Goal: Information Seeking & Learning: Find specific fact

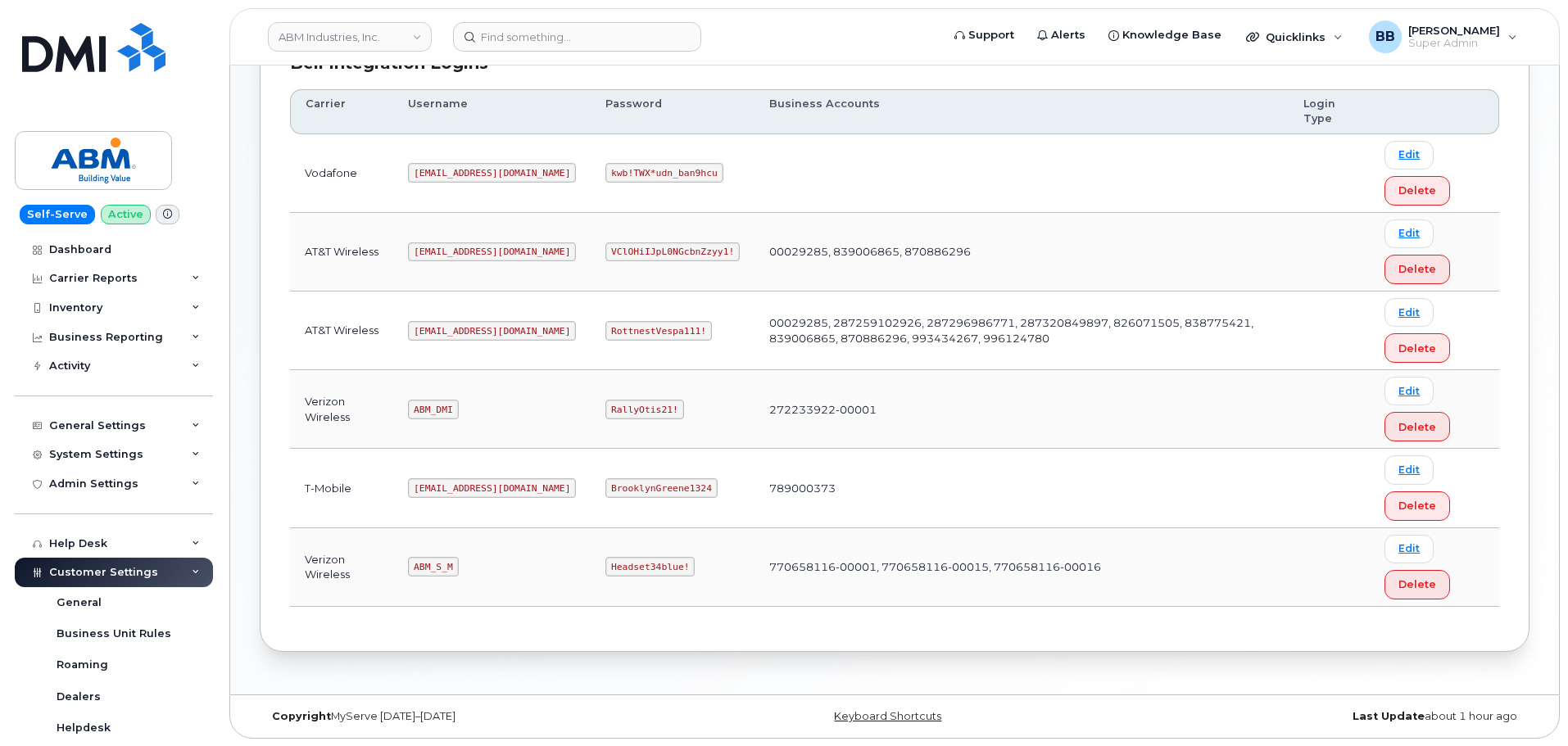
scroll to position [257, 0]
drag, startPoint x: 411, startPoint y: 406, endPoint x: 452, endPoint y: 410, distance: 41.2
click at [452, 410] on code "ABM_DMI" at bounding box center [433, 408] width 50 height 20
copy code "ABM_DMI"
drag, startPoint x: 542, startPoint y: 411, endPoint x: 617, endPoint y: 418, distance: 75.3
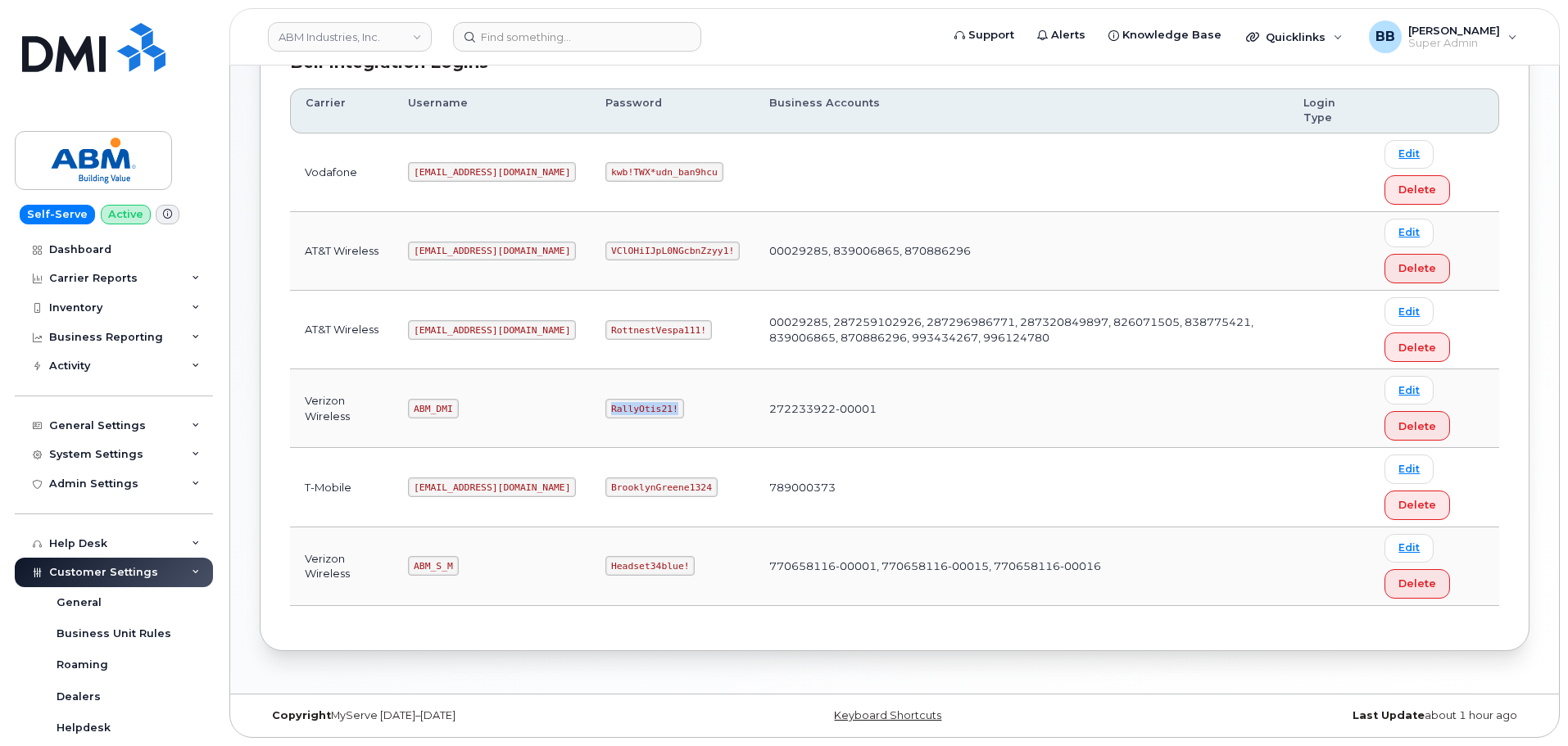
click at [617, 418] on td "RallyOtis21!" at bounding box center [672, 408] width 163 height 78
copy code "RallyOtis21!"
drag, startPoint x: 416, startPoint y: 564, endPoint x: 452, endPoint y: 562, distance: 36.1
click at [452, 562] on code "ABM_S_M" at bounding box center [433, 566] width 50 height 20
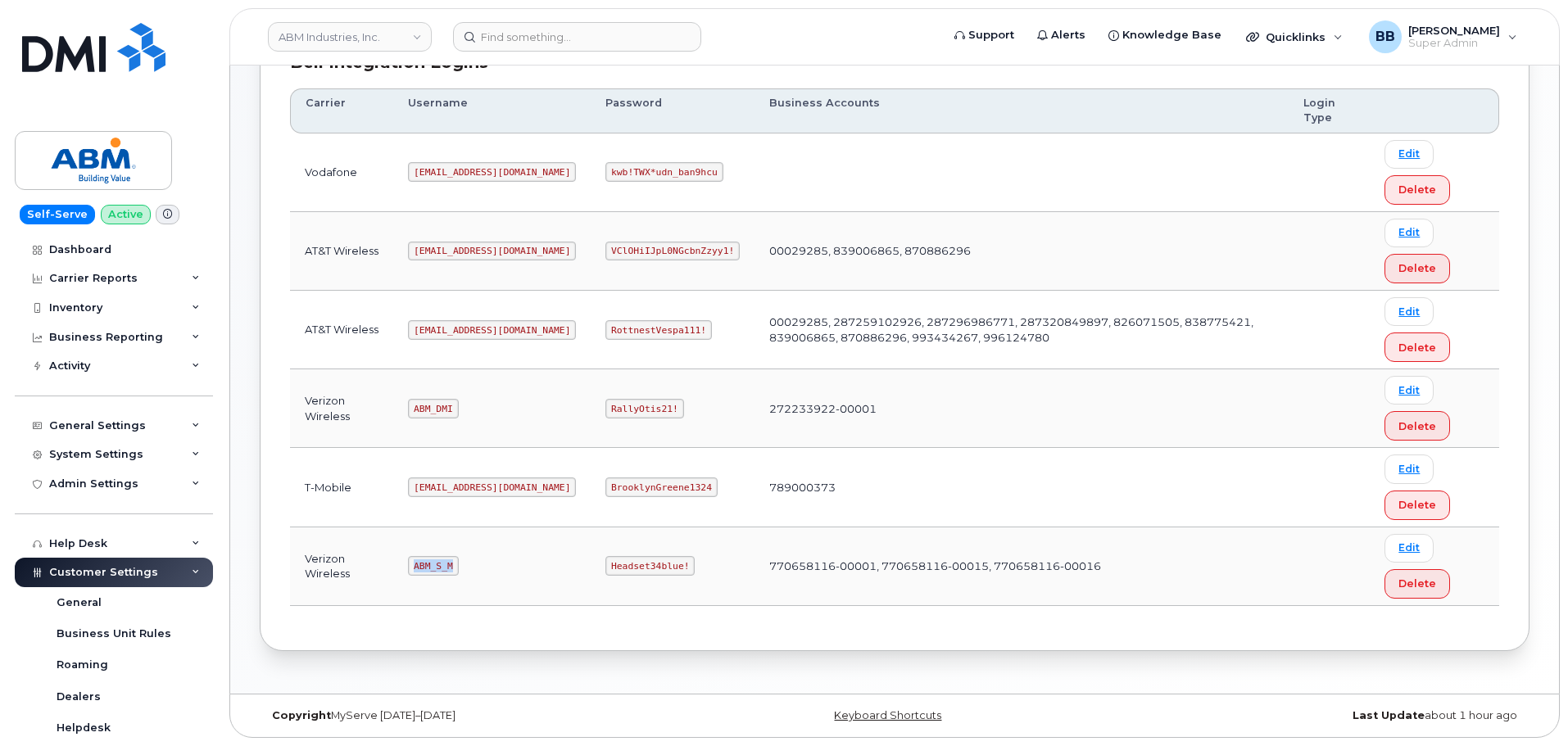
copy code "ABM_S_M"
drag, startPoint x: 552, startPoint y: 564, endPoint x: 626, endPoint y: 574, distance: 74.7
click at [626, 574] on code "Headset34blue!" at bounding box center [650, 566] width 89 height 20
copy code "Headset34blue!"
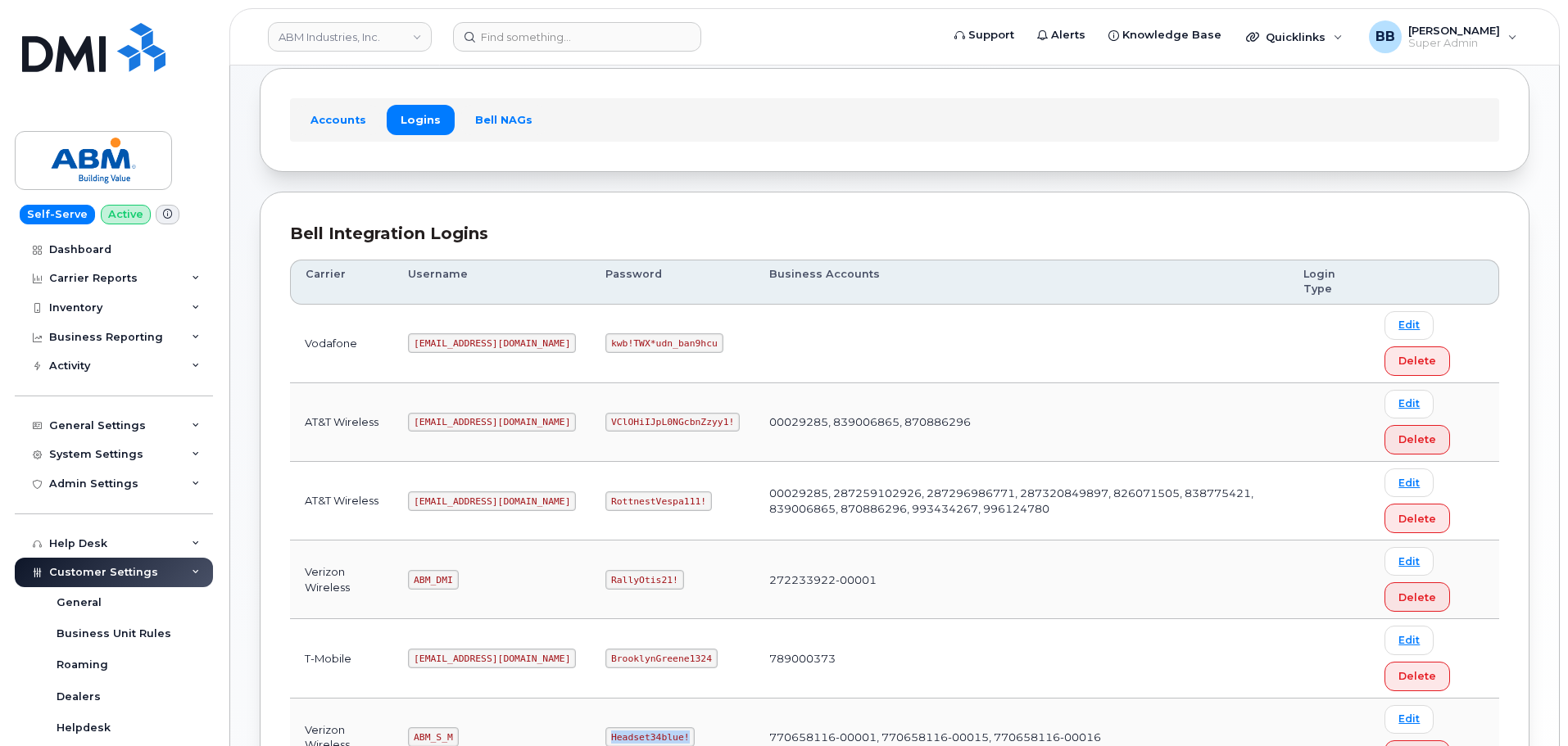
scroll to position [163, 0]
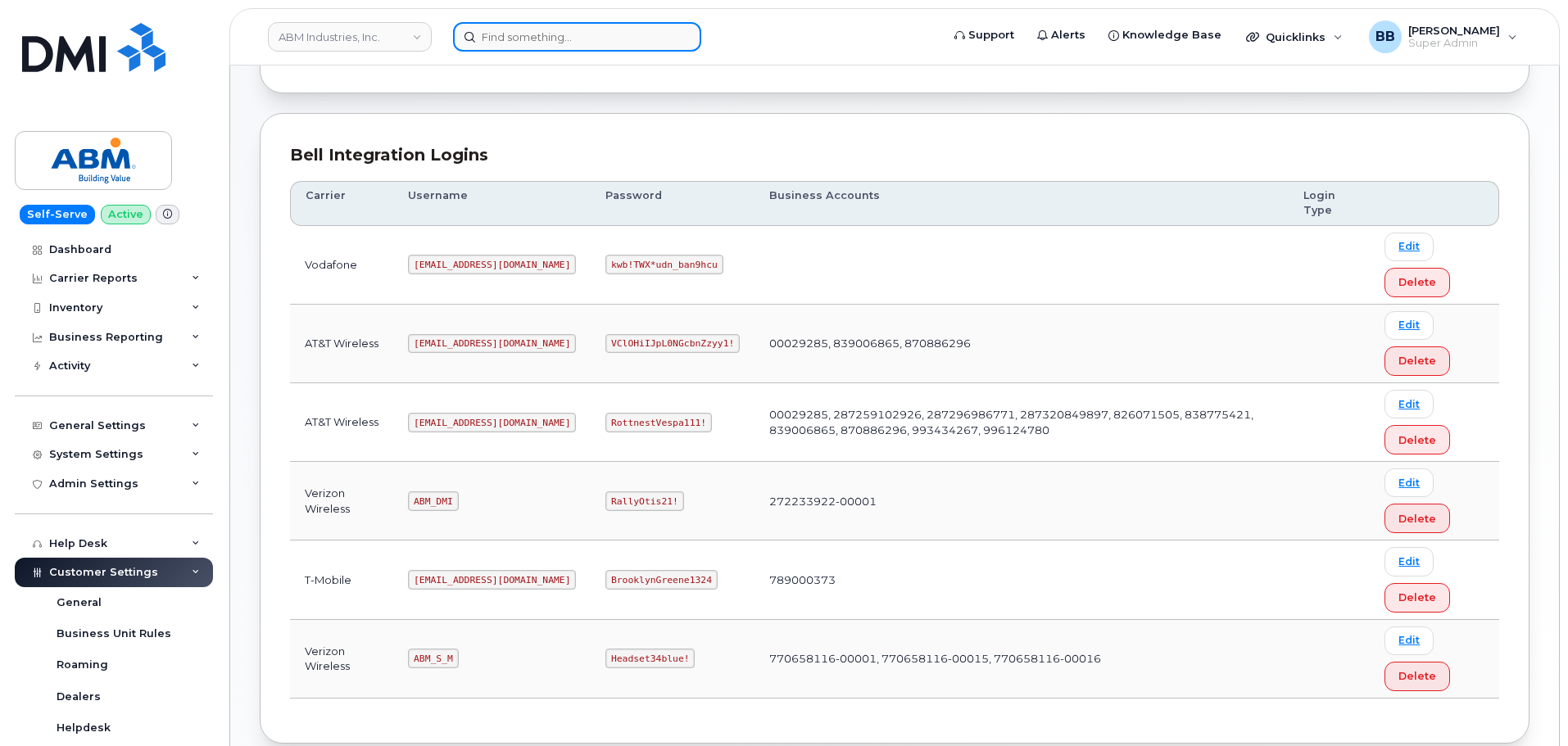
click at [568, 40] on input at bounding box center [577, 37] width 249 height 30
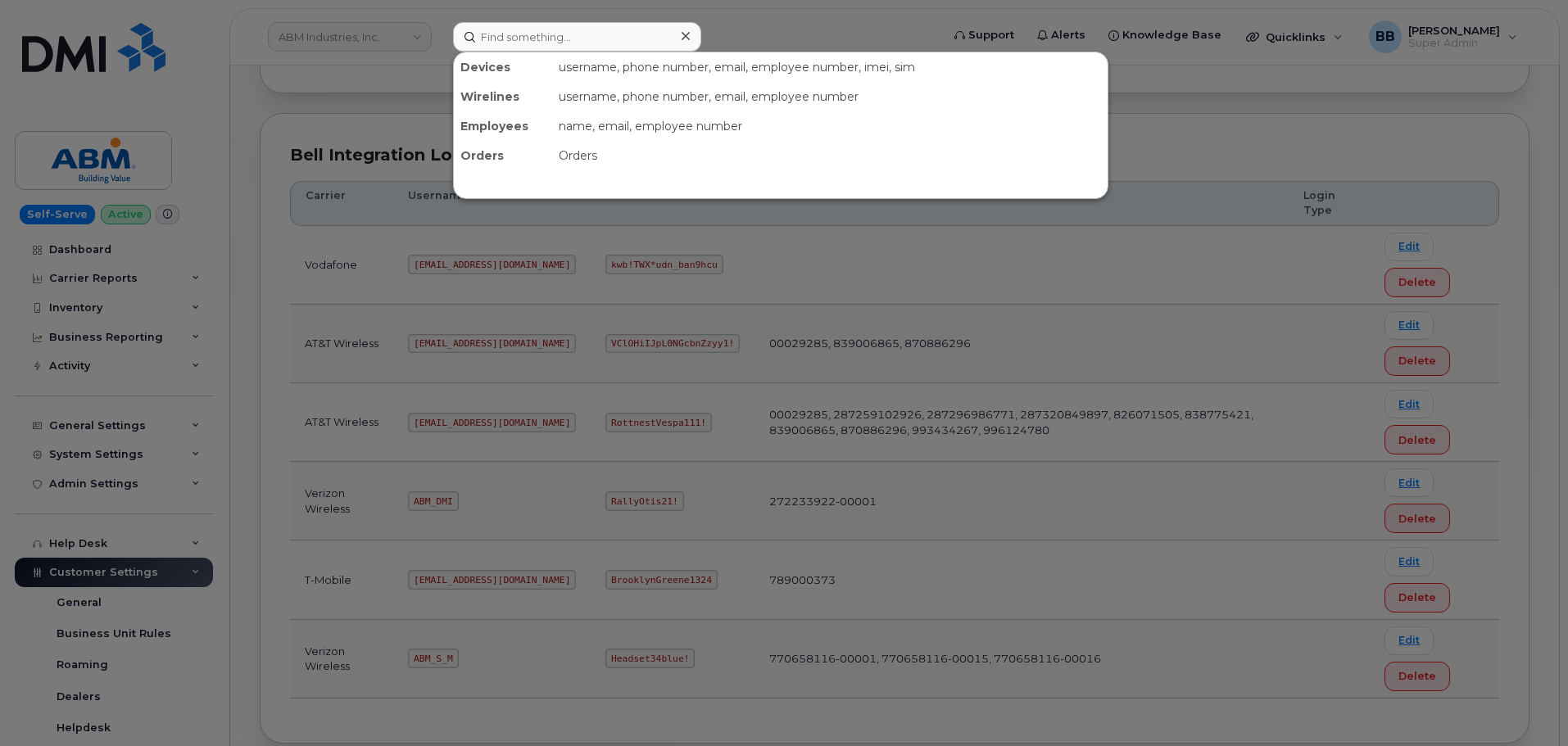
click at [404, 92] on div at bounding box center [784, 373] width 1568 height 746
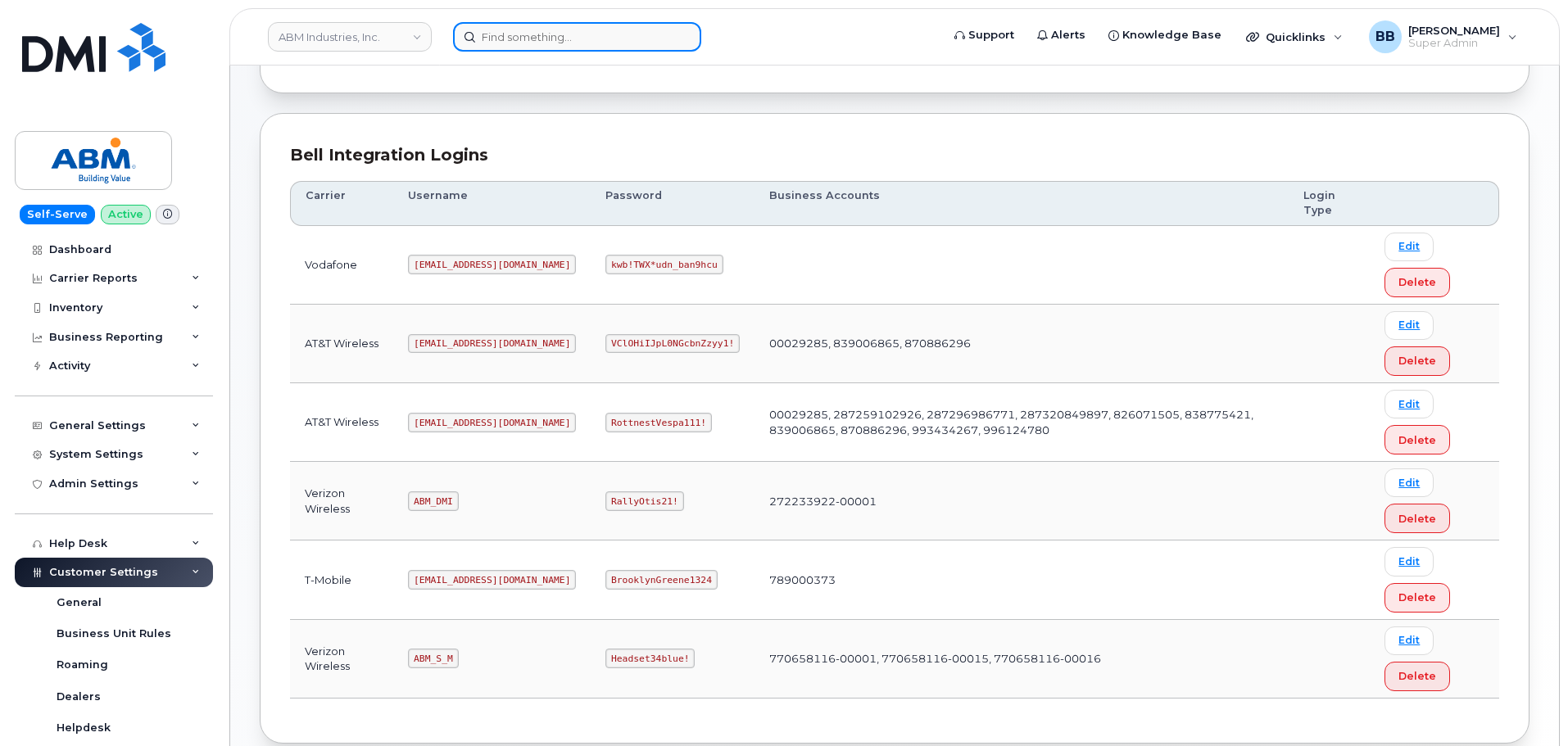
click at [484, 45] on input at bounding box center [577, 37] width 249 height 30
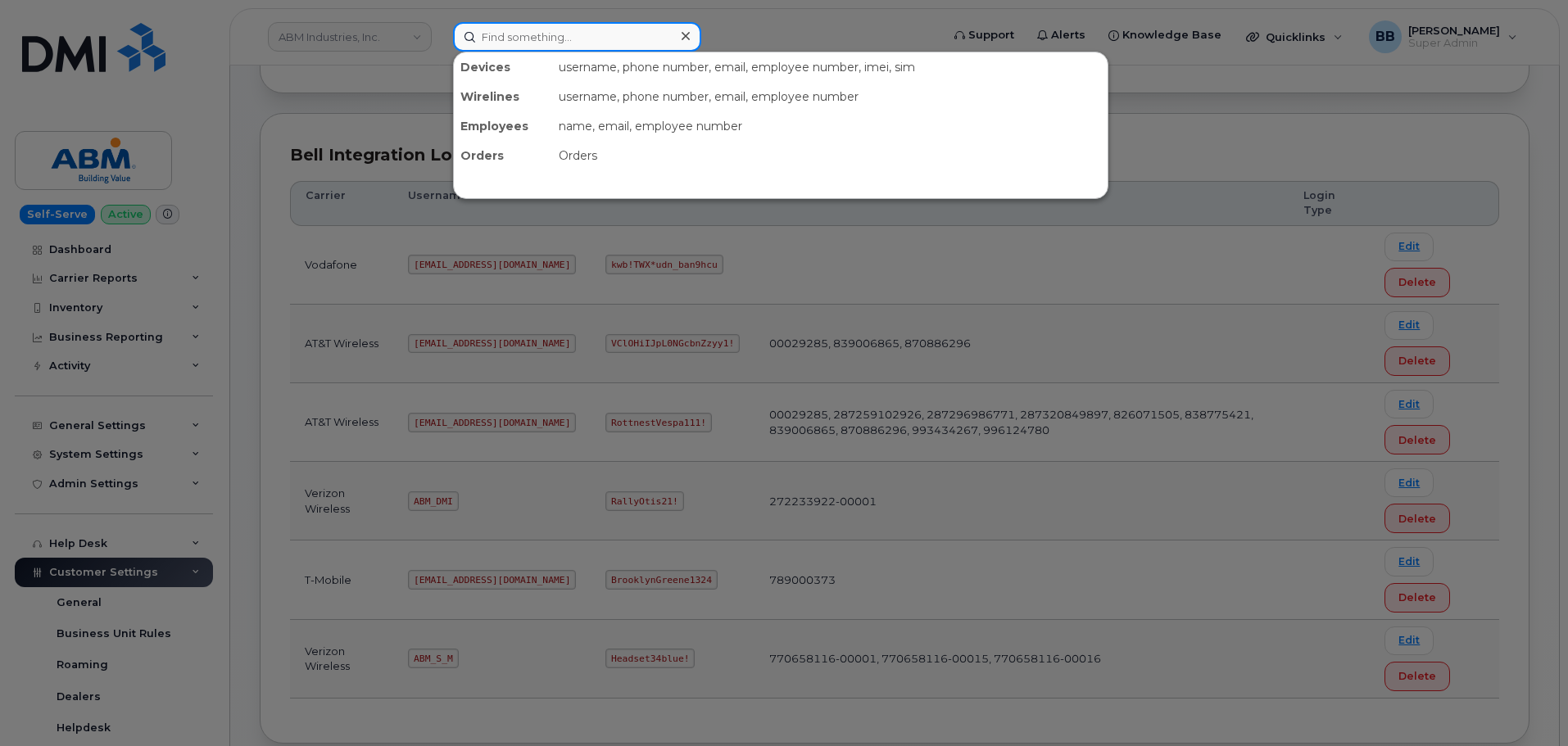
paste input "710987"
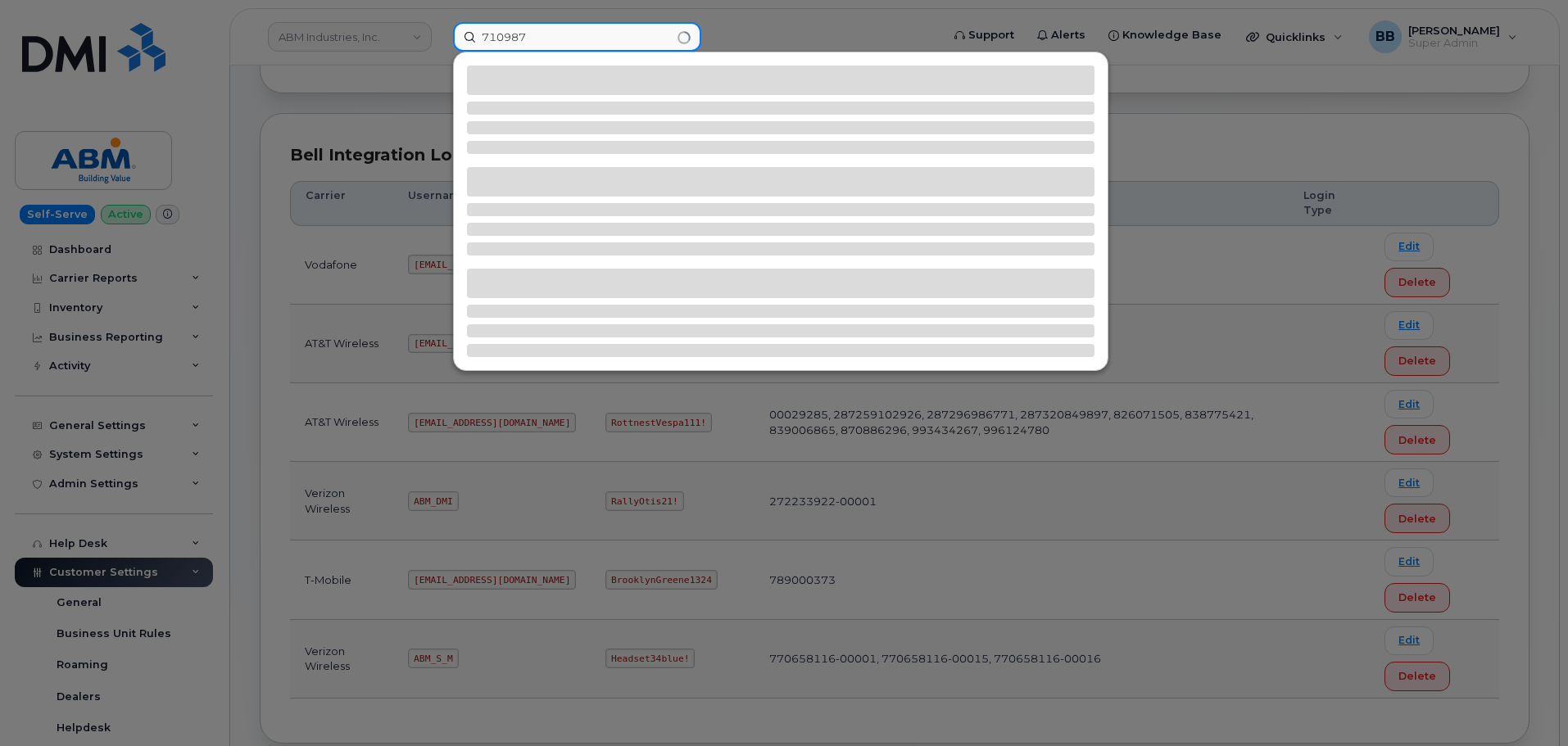
type input "710987"
click at [384, 95] on div at bounding box center [784, 373] width 1568 height 746
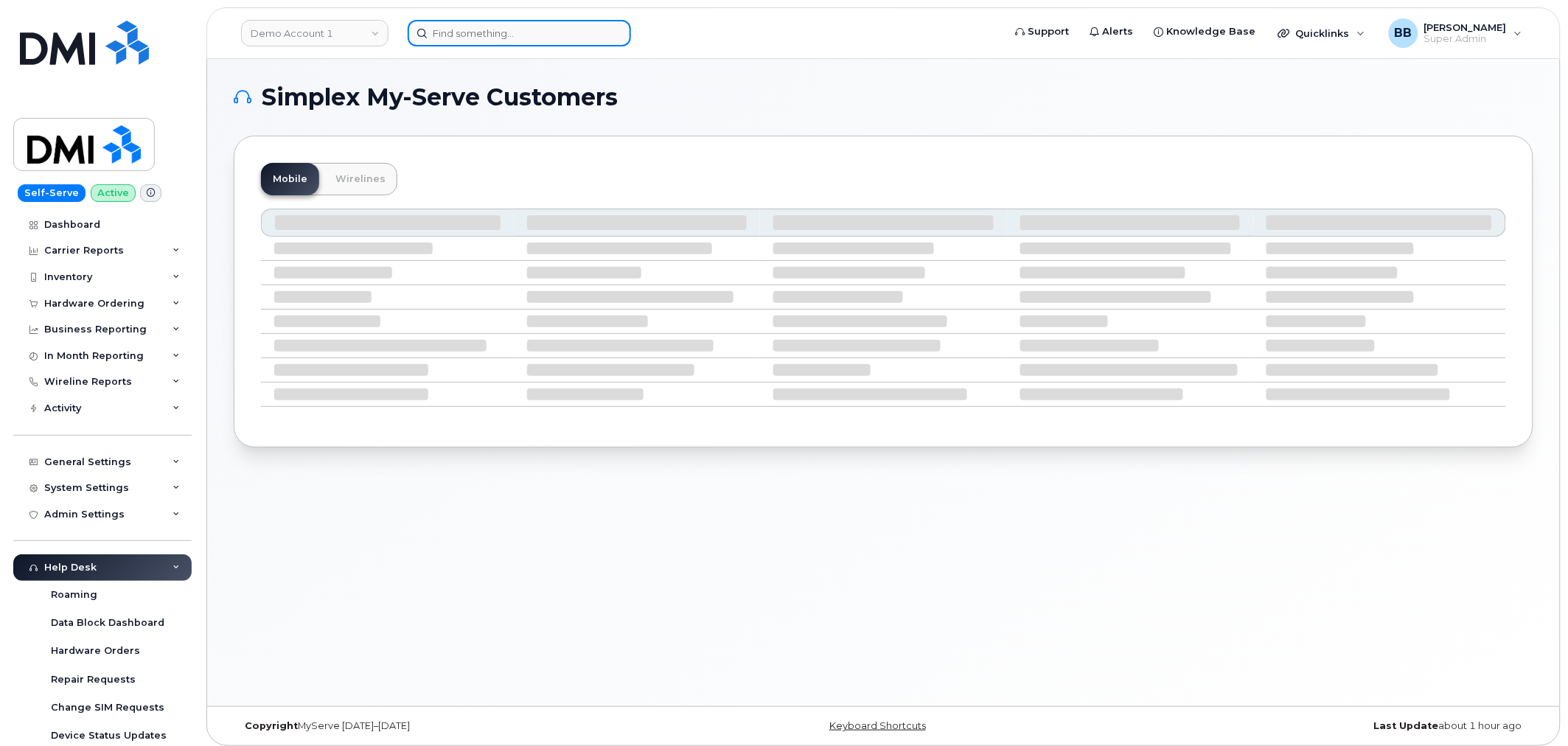
click at [453, 31] on input at bounding box center [519, 33] width 224 height 27
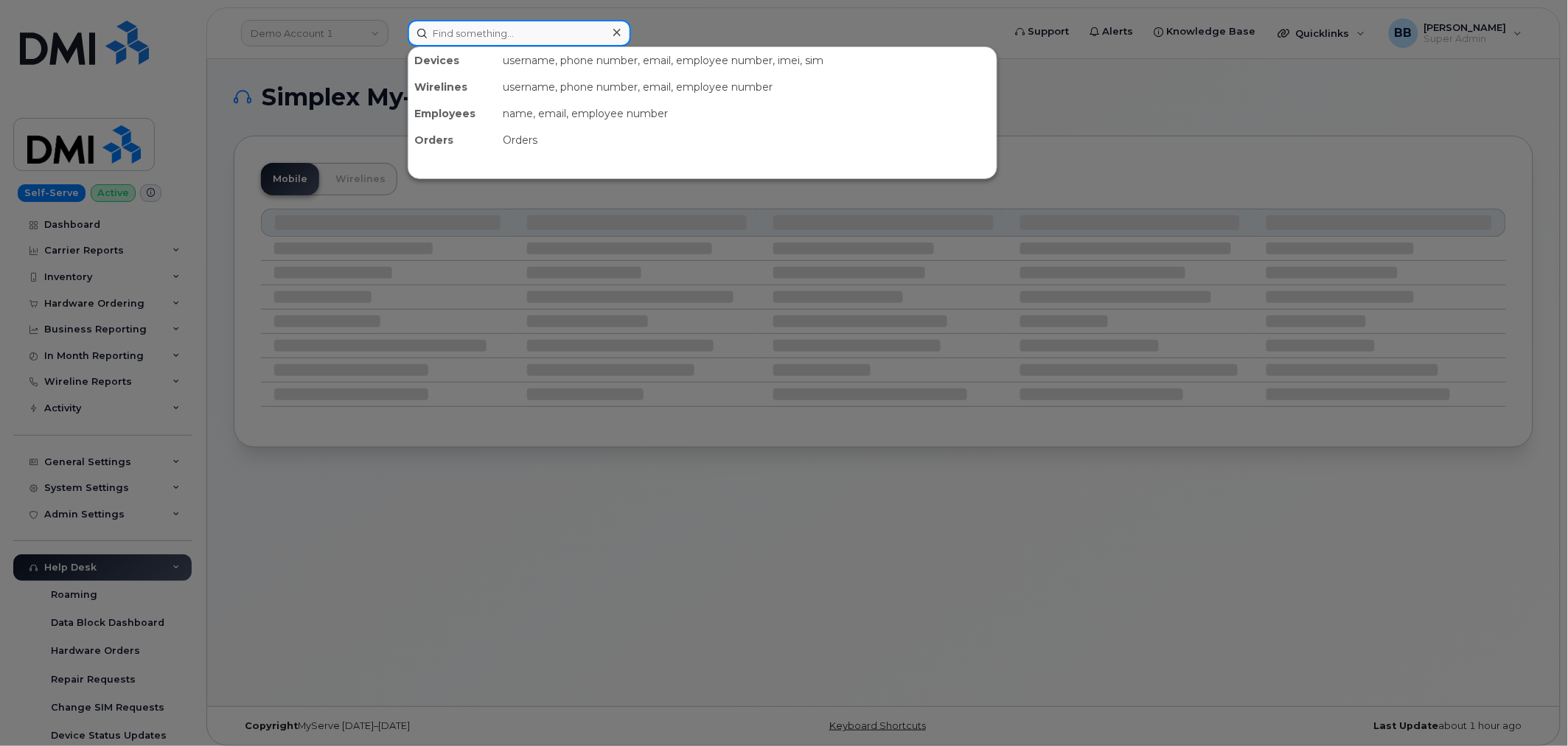
paste input "[PERSON_NAME]"
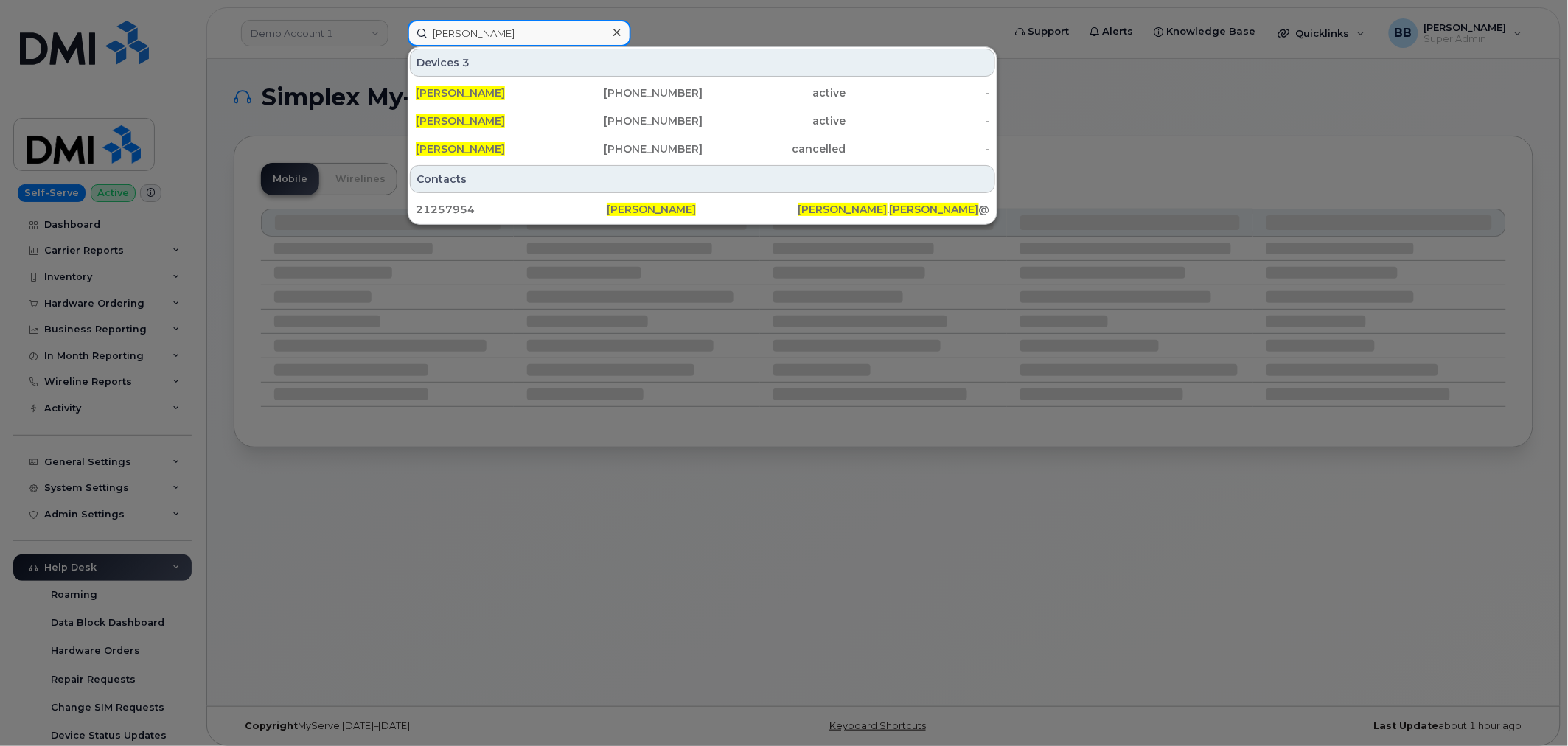
type input "[PERSON_NAME]"
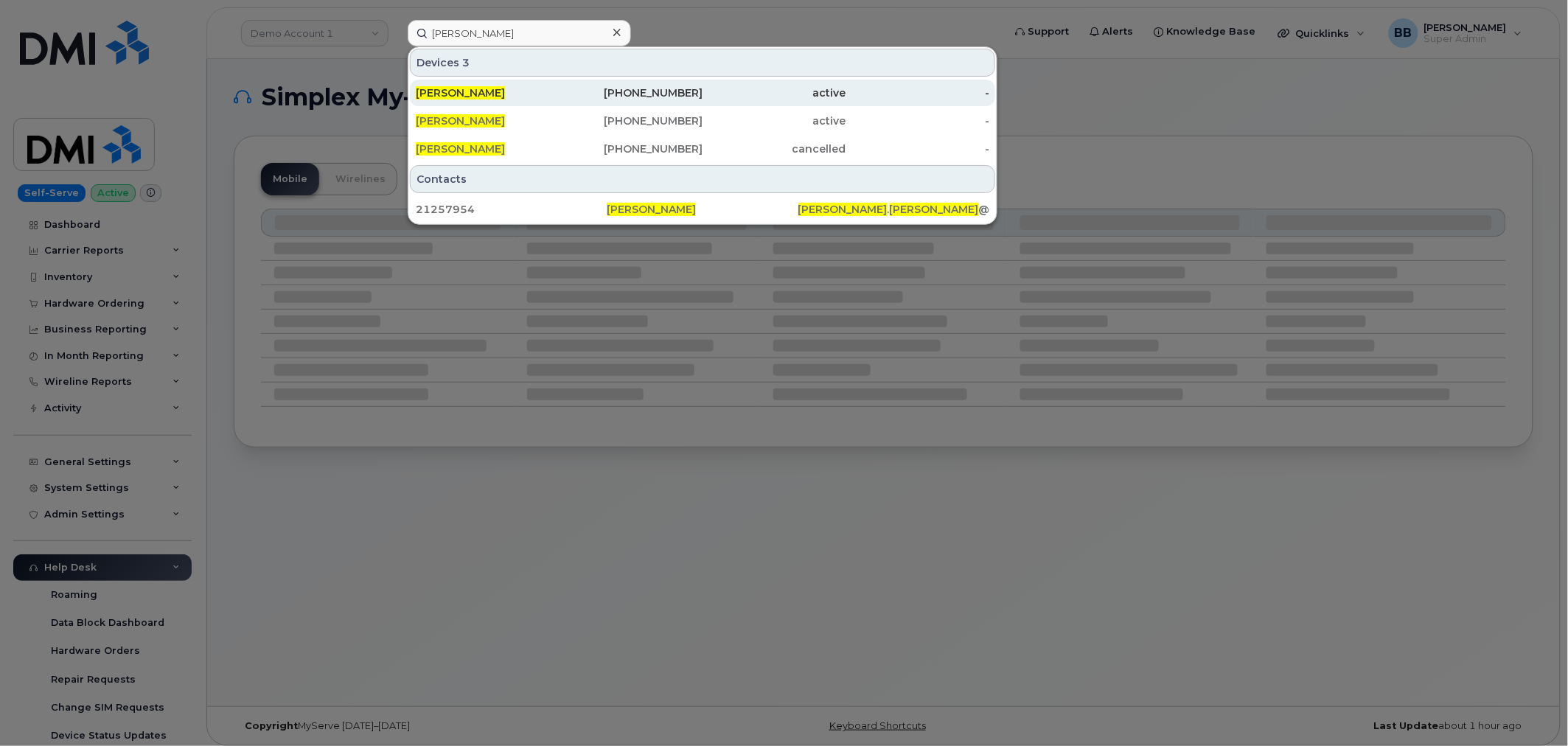
click at [472, 92] on span "[PERSON_NAME]" at bounding box center [461, 93] width 89 height 13
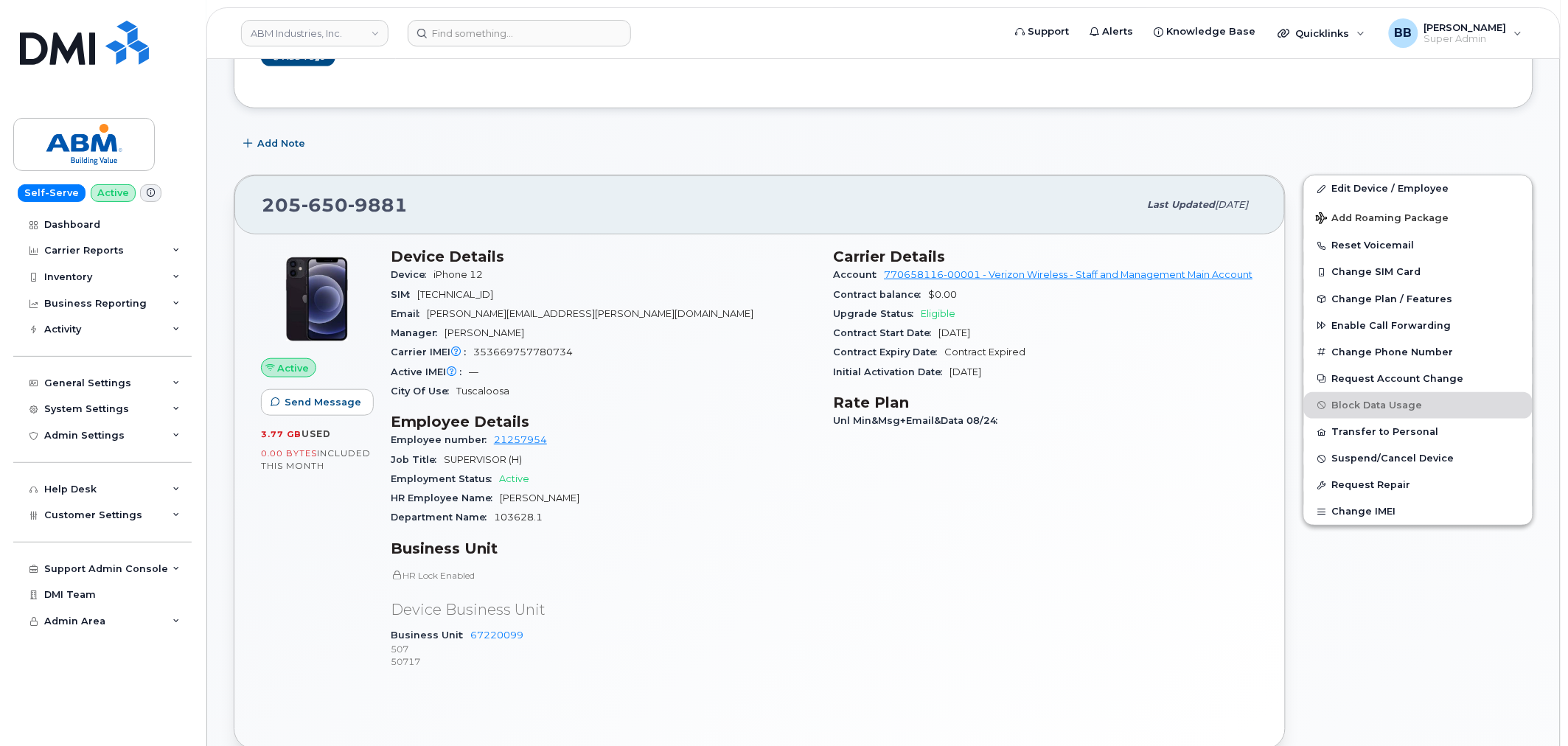
scroll to position [328, 0]
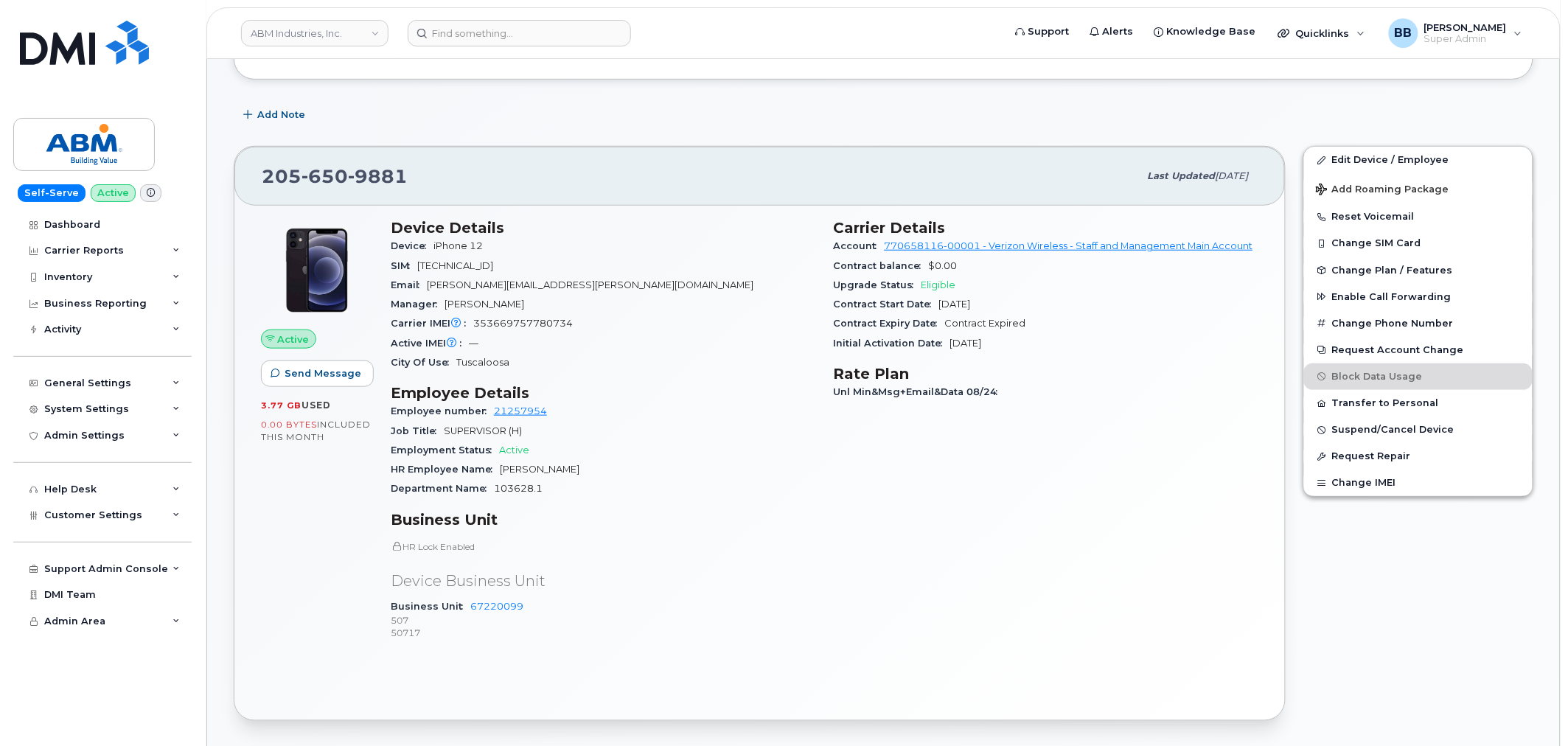
click at [474, 321] on span "353669757780734" at bounding box center [523, 323] width 100 height 11
copy span "353669757780734"
click at [372, 172] on span "9881" at bounding box center [377, 176] width 59 height 22
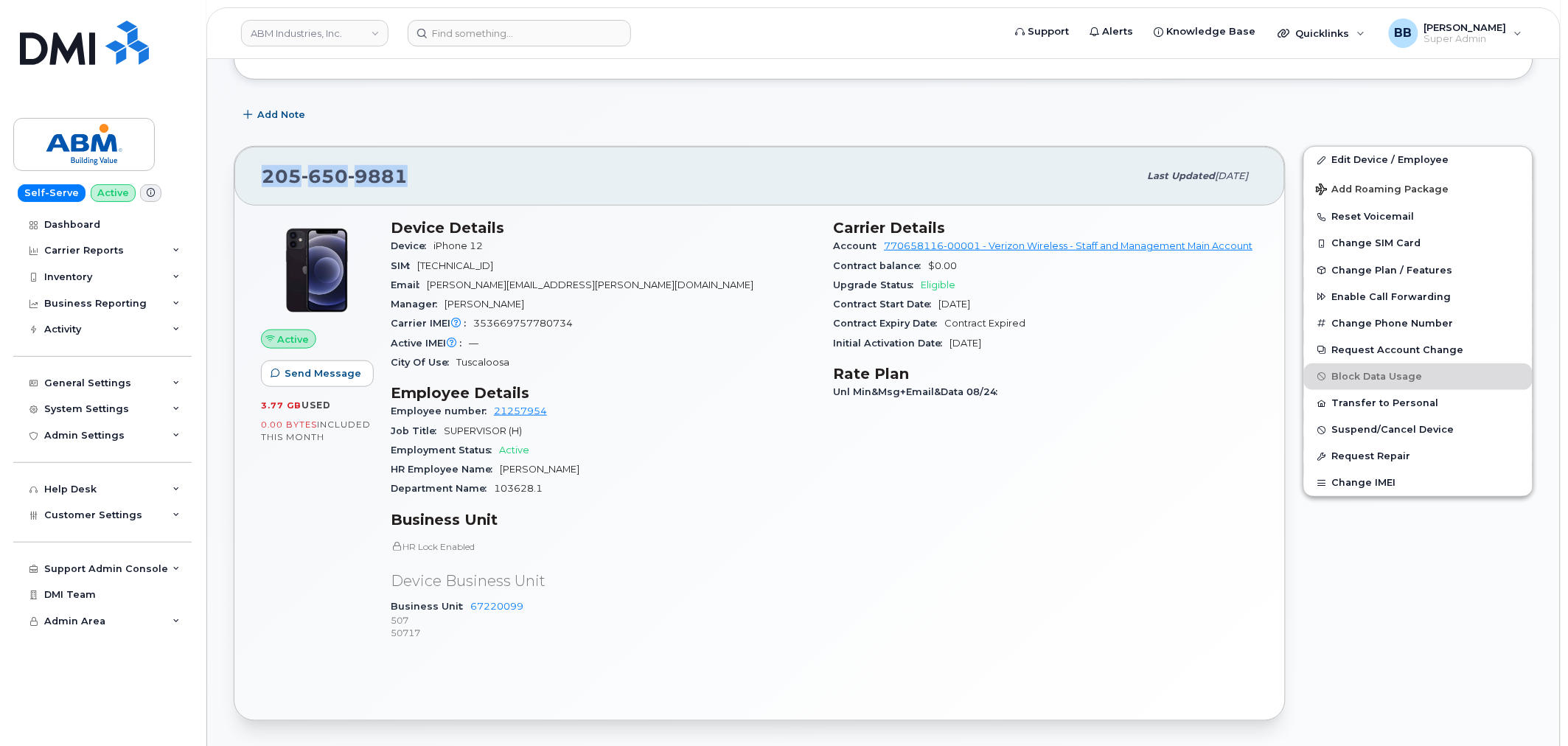
copy span "205 650 9881"
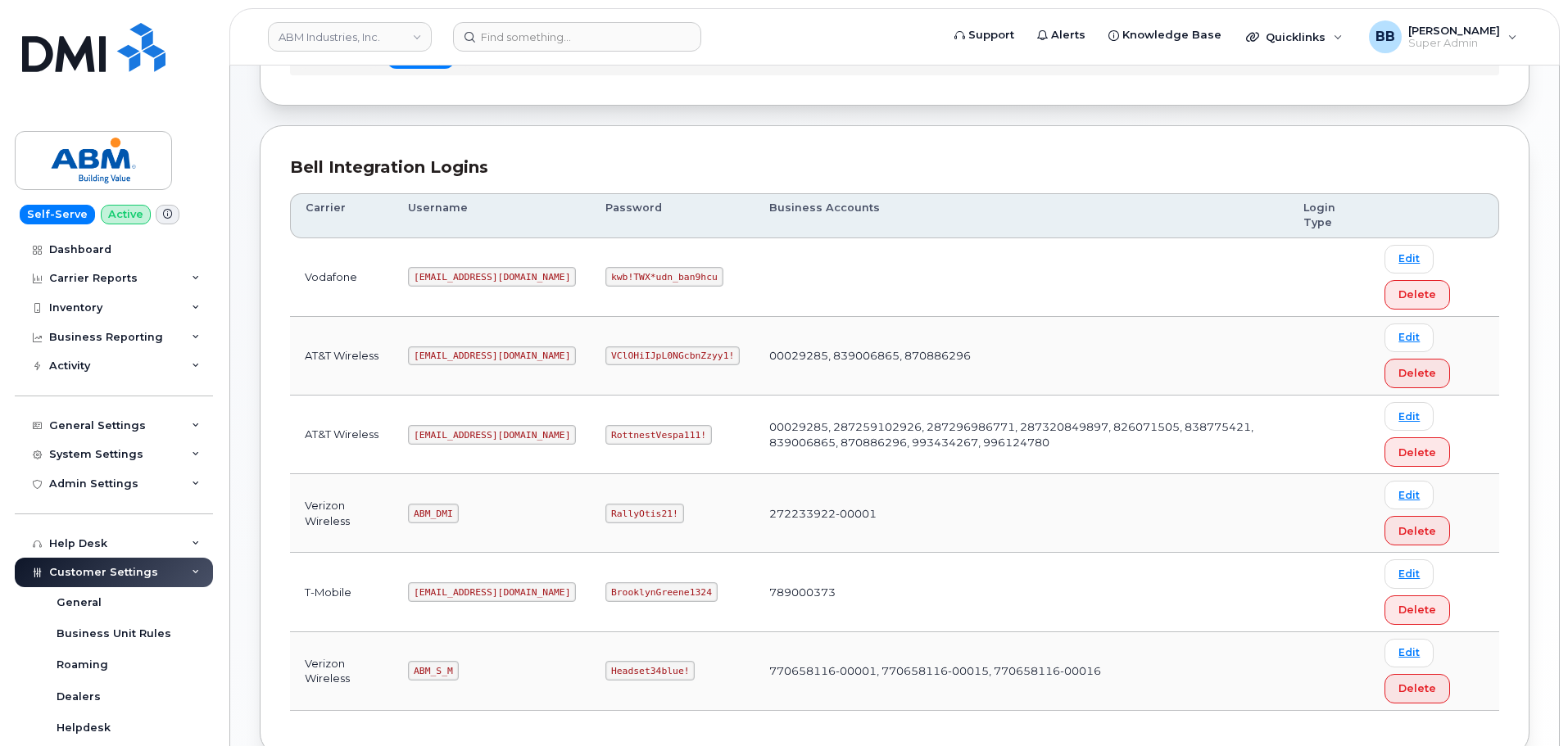
scroll to position [163, 0]
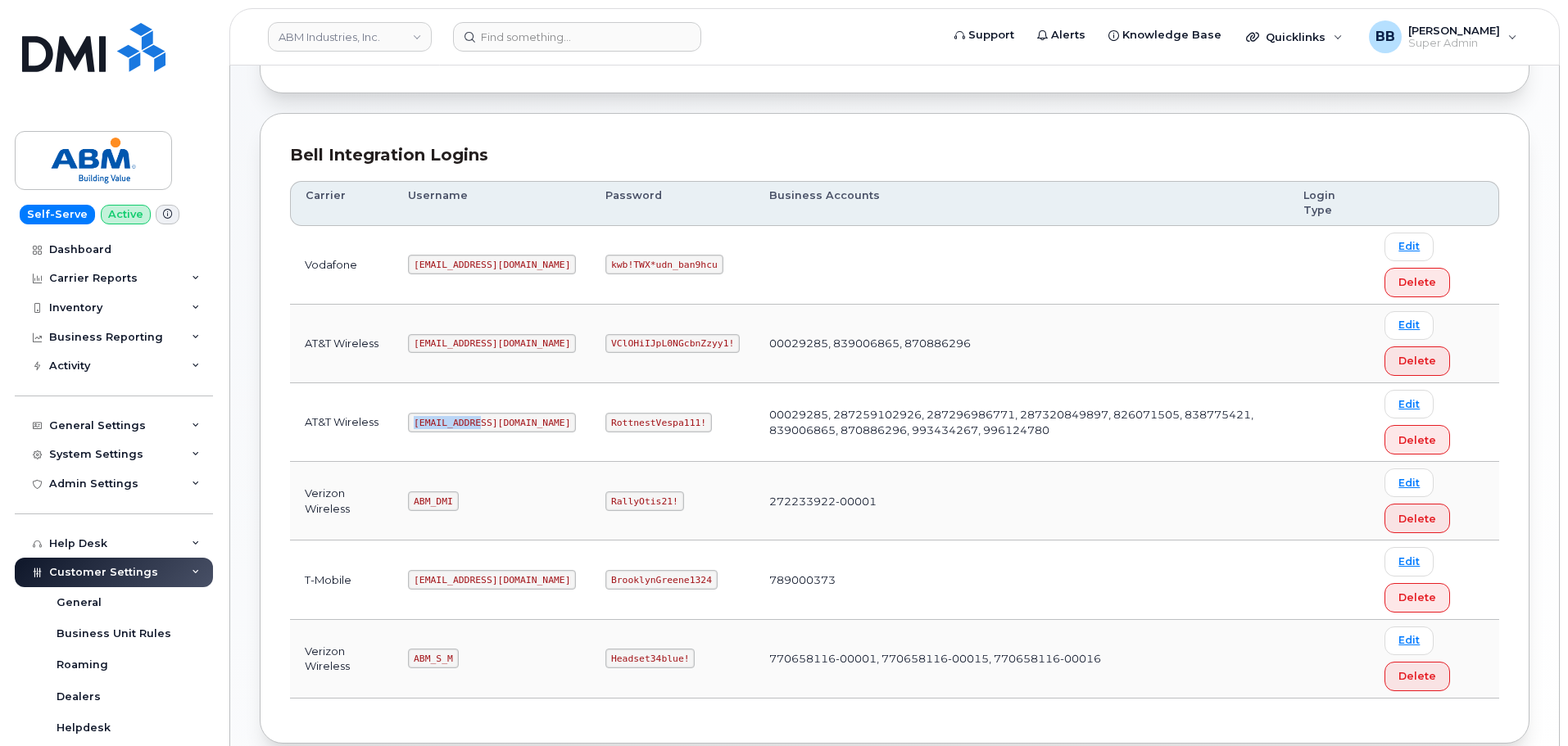
drag, startPoint x: 414, startPoint y: 421, endPoint x: 479, endPoint y: 424, distance: 65.1
click at [479, 424] on code "[EMAIL_ADDRESS][DOMAIN_NAME]" at bounding box center [491, 423] width 168 height 20
drag, startPoint x: 483, startPoint y: 421, endPoint x: 415, endPoint y: 416, distance: 68.2
click at [415, 416] on code "[EMAIL_ADDRESS][DOMAIN_NAME]" at bounding box center [491, 423] width 168 height 20
copy code "[EMAIL_ADDRESS][DOMAIN_NAME]"
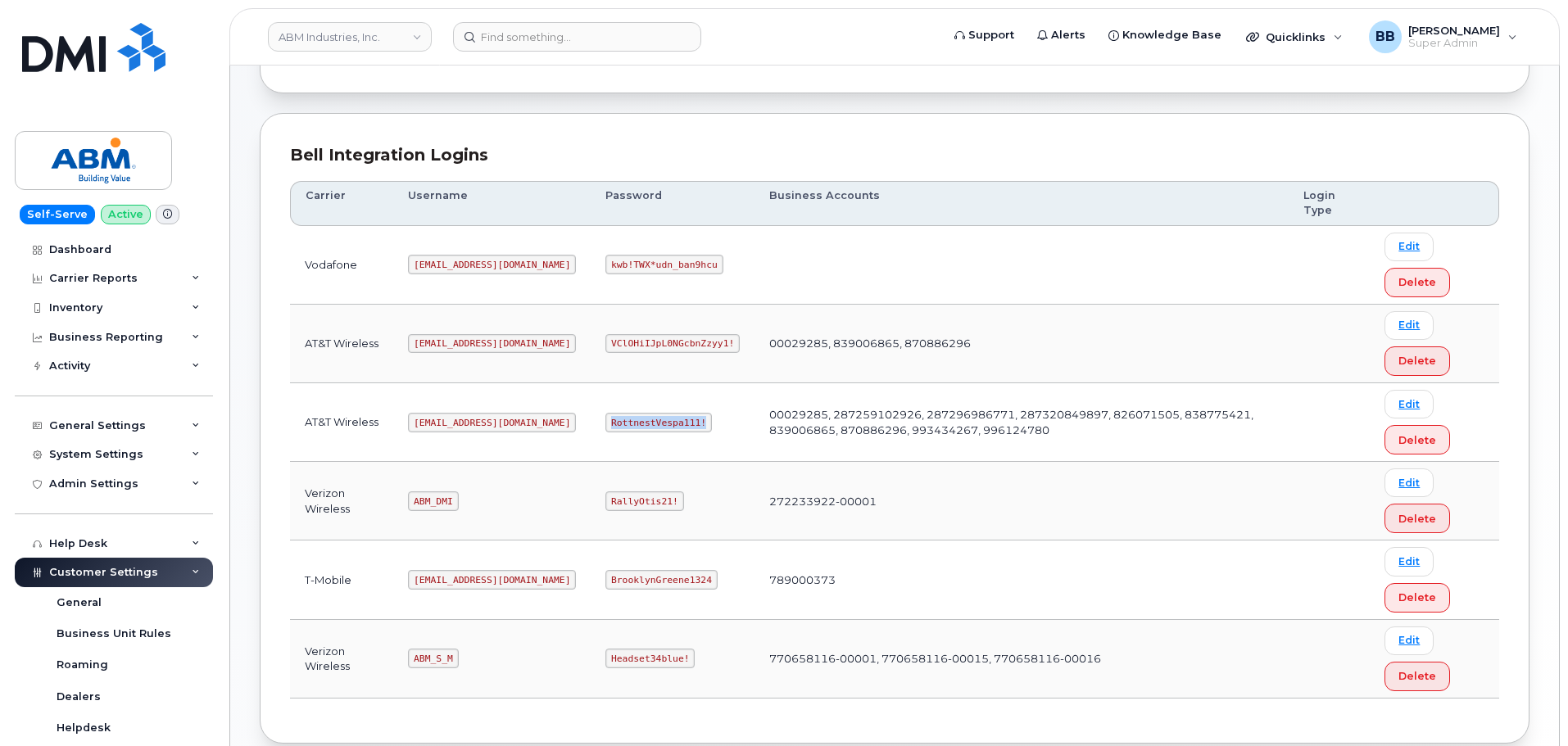
drag, startPoint x: 552, startPoint y: 419, endPoint x: 642, endPoint y: 427, distance: 90.4
click at [642, 427] on code "RottnestVespa111!" at bounding box center [658, 423] width 107 height 20
copy code "RottnestVespa111!"
drag, startPoint x: 412, startPoint y: 341, endPoint x: 515, endPoint y: 351, distance: 103.5
click at [515, 351] on code "[EMAIL_ADDRESS][DOMAIN_NAME]" at bounding box center [491, 344] width 168 height 20
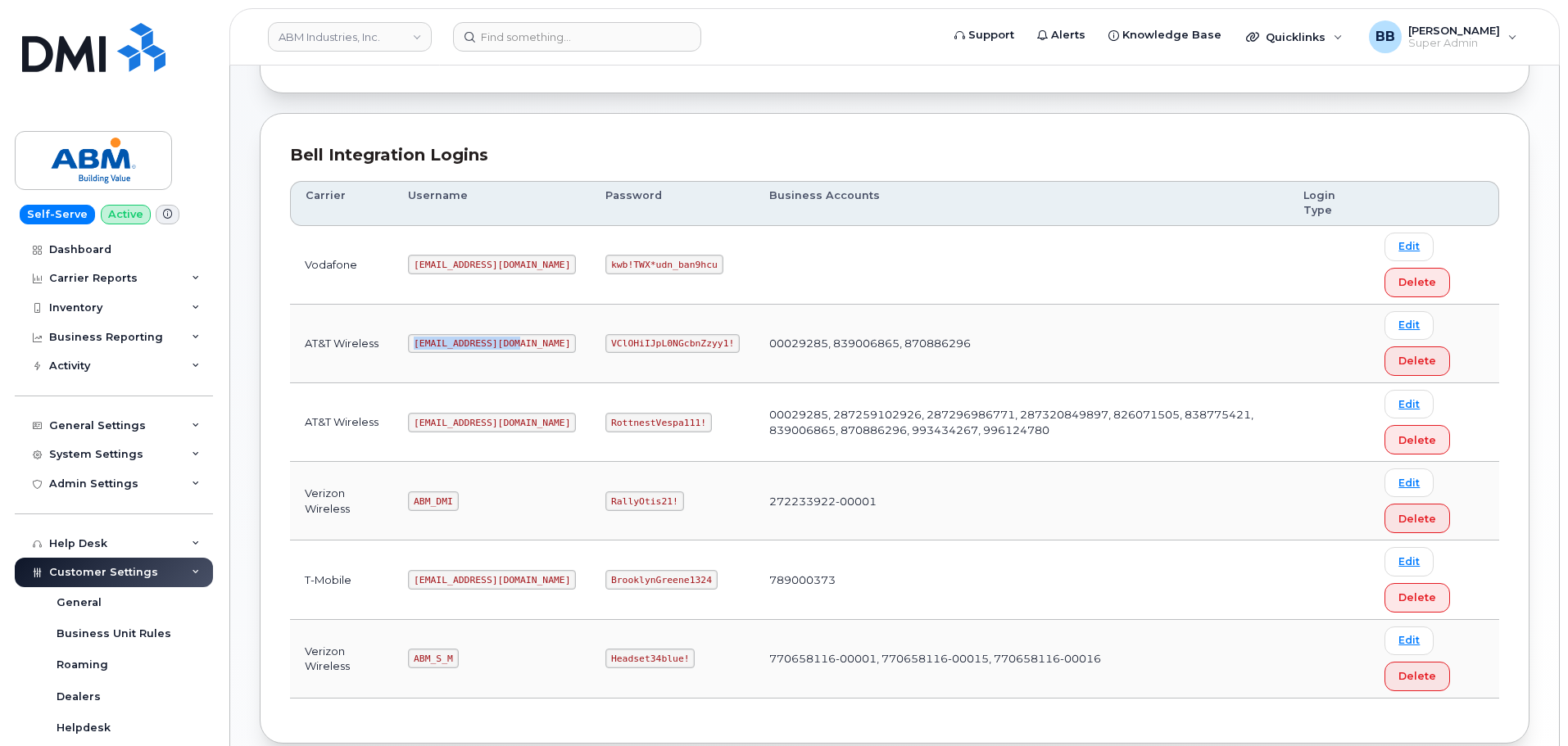
copy code "[EMAIL_ADDRESS][DOMAIN_NAME]"
click at [605, 337] on code "VClOHiIJpL0NGcbnZzyy1!" at bounding box center [672, 344] width 135 height 20
copy code "VClOHiIJpL0NGcbnZzyy1"
